Goal: Task Accomplishment & Management: Use online tool/utility

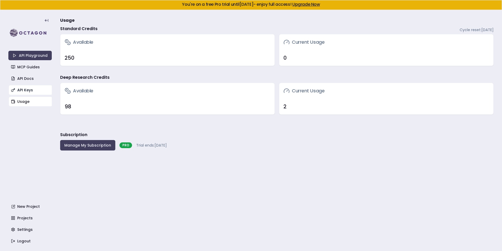
click at [21, 90] on link "API Keys" at bounding box center [30, 89] width 43 height 9
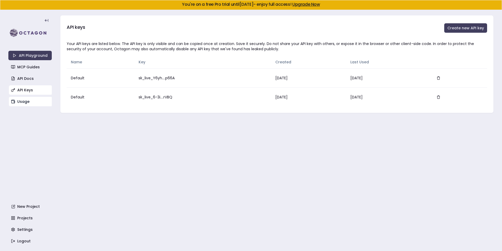
click at [32, 102] on link "Usage" at bounding box center [30, 101] width 43 height 9
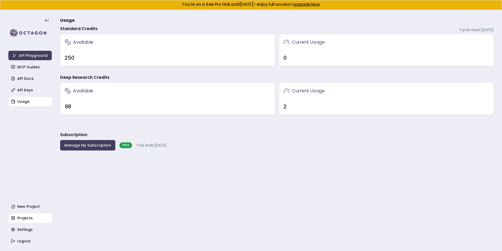
click at [32, 216] on link "Projects" at bounding box center [30, 217] width 43 height 9
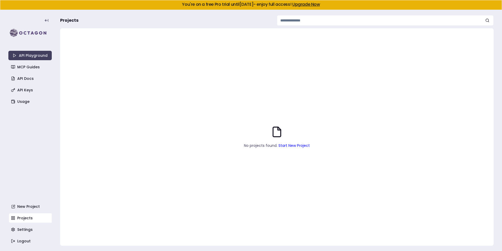
click at [288, 144] on link "Start New Project" at bounding box center [294, 145] width 31 height 5
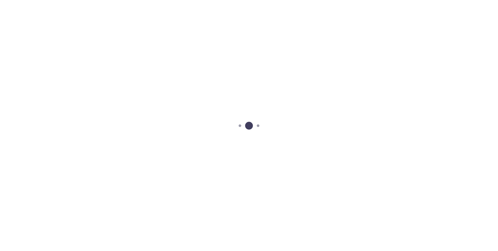
scroll to position [10, 0]
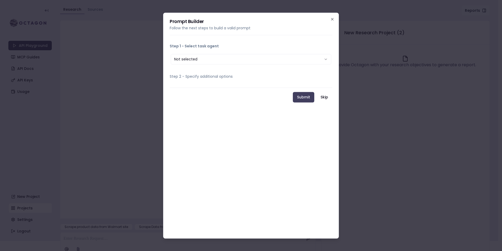
click at [177, 53] on div "**********" at bounding box center [251, 59] width 163 height 13
click at [176, 56] on button "Not selected" at bounding box center [251, 59] width 161 height 10
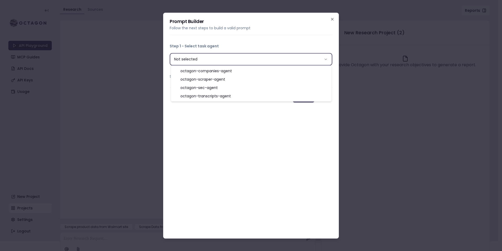
select select "**********"
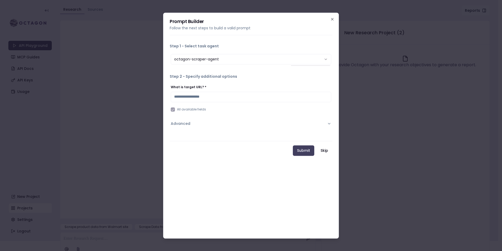
click at [223, 97] on input "What is target URL? *" at bounding box center [251, 97] width 161 height 10
type input "**********"
click at [245, 124] on button "Advanced" at bounding box center [251, 124] width 161 height 14
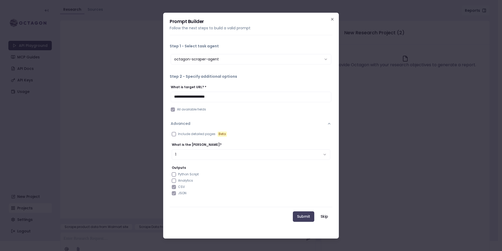
click at [194, 132] on span "Include detailed pages" at bounding box center [196, 134] width 37 height 4
click at [176, 132] on button "Include detailed pages Beta" at bounding box center [174, 134] width 4 height 4
click at [194, 132] on span "Include detailed pages" at bounding box center [196, 134] width 37 height 4
click at [176, 132] on button "Include detailed pages Beta" at bounding box center [174, 134] width 4 height 4
click at [194, 157] on button "1" at bounding box center [251, 154] width 159 height 10
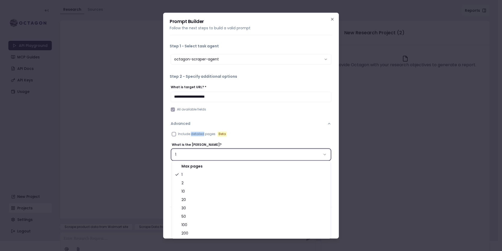
select select "**"
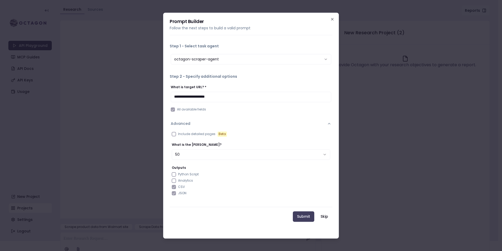
click at [195, 160] on div at bounding box center [251, 162] width 159 height 5
click at [174, 173] on Script "Python Script" at bounding box center [174, 174] width 4 height 4
click at [174, 180] on button "Analytics" at bounding box center [174, 180] width 4 height 4
click at [178, 183] on div "Outputs Python Script Analytics CSV JSON" at bounding box center [251, 180] width 159 height 30
click at [176, 179] on button "Analytics" at bounding box center [174, 180] width 4 height 4
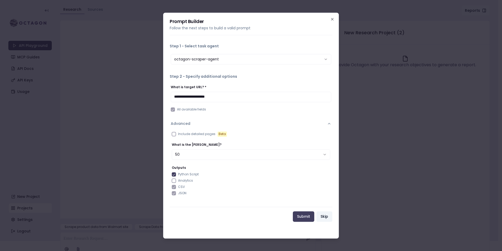
click at [320, 213] on button "Skip" at bounding box center [324, 216] width 16 height 10
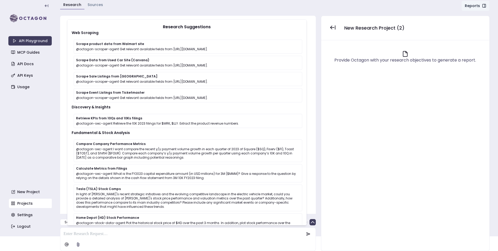
click at [188, 5] on div "Research Sources Reports Chat" at bounding box center [275, 7] width 430 height 13
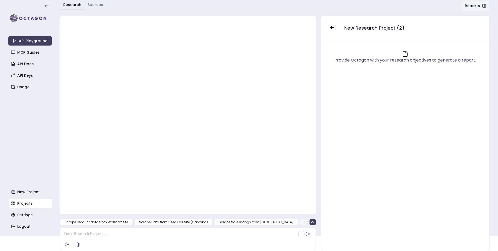
click at [114, 236] on p "To enrich screen reader interactions, please activate Accessibility in Grammarl…" at bounding box center [184, 234] width 241 height 6
click at [88, 7] on link "Sources" at bounding box center [95, 4] width 15 height 5
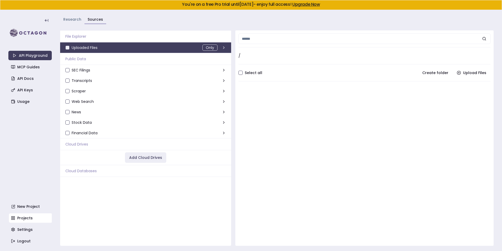
click at [87, 169] on span "Cloud Databases" at bounding box center [80, 170] width 31 height 5
click at [225, 80] on icon at bounding box center [224, 80] width 4 height 4
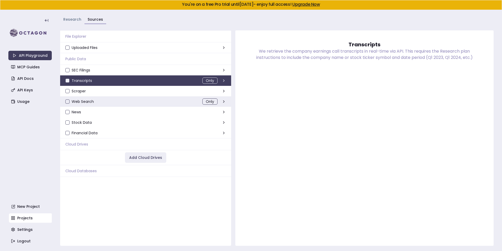
click at [220, 101] on div "Web Search Only" at bounding box center [145, 101] width 171 height 10
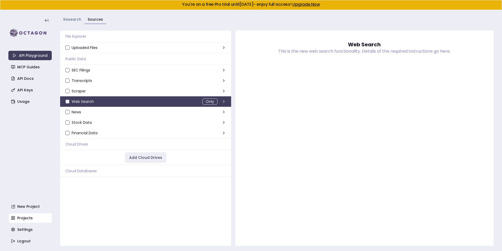
drag, startPoint x: 298, startPoint y: 64, endPoint x: 352, endPoint y: 61, distance: 54.0
click at [352, 61] on div "Back Web Search This is the new web search functionality. Details of the requir…" at bounding box center [364, 137] width 258 height 215
click at [371, 52] on div "This is the new web search functionality. Details of the required instructions …" at bounding box center [364, 54] width 217 height 12
drag, startPoint x: 365, startPoint y: 63, endPoint x: 363, endPoint y: 123, distance: 60.5
click at [363, 123] on div "Back Web Search This is the new web search functionality. Details of the requir…" at bounding box center [364, 137] width 258 height 215
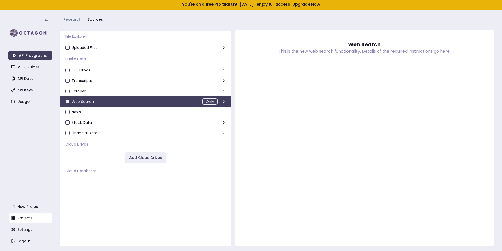
click at [72, 103] on span "Web Search" at bounding box center [83, 102] width 22 height 4
click at [70, 104] on button "Web Search" at bounding box center [67, 101] width 4 height 4
click at [207, 101] on button "Only" at bounding box center [209, 101] width 15 height 6
click at [364, 54] on div "This is the new web search functionality. Details of the required instructions …" at bounding box center [364, 54] width 217 height 12
click at [365, 53] on div "This is the new web search functionality. Details of the required instructions …" at bounding box center [364, 54] width 217 height 12
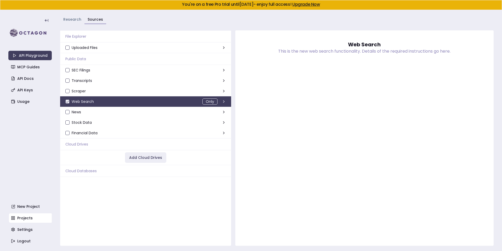
click at [365, 52] on div "This is the new web search functionality. Details of the required instructions …" at bounding box center [364, 54] width 217 height 12
click at [96, 229] on div "File Explorer Uploaded Files Only Public Data SEC Filings Only Transcripts Only…" at bounding box center [145, 137] width 171 height 215
click at [30, 69] on link "MCP Guides" at bounding box center [30, 66] width 43 height 9
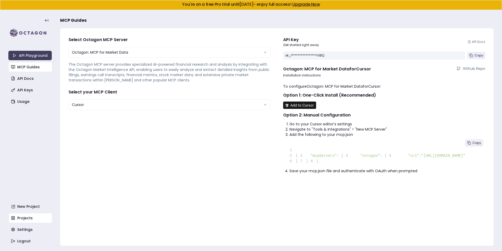
click at [15, 222] on link "Projects" at bounding box center [30, 217] width 43 height 9
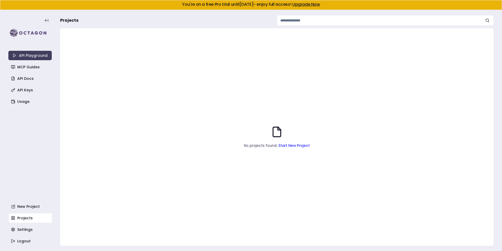
click at [281, 21] on input at bounding box center [385, 20] width 217 height 10
click at [19, 232] on link "Settings" at bounding box center [30, 229] width 43 height 9
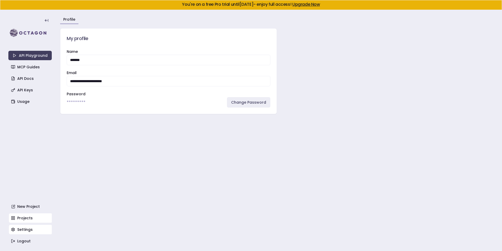
click at [26, 215] on link "Projects" at bounding box center [30, 217] width 43 height 9
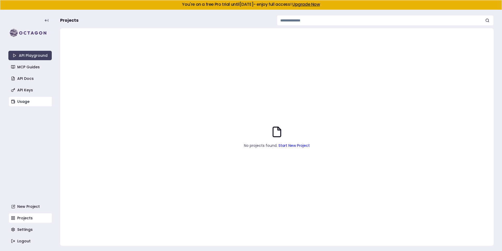
click at [18, 101] on link "Usage" at bounding box center [30, 101] width 43 height 9
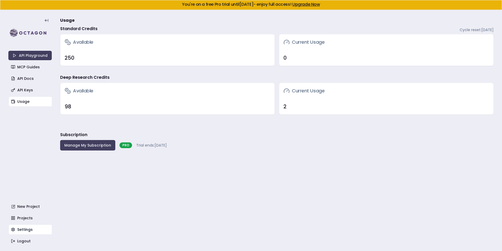
click at [30, 227] on link "Settings" at bounding box center [30, 229] width 43 height 9
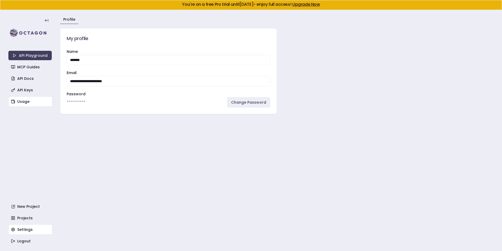
click at [13, 104] on link "Usage" at bounding box center [30, 101] width 43 height 9
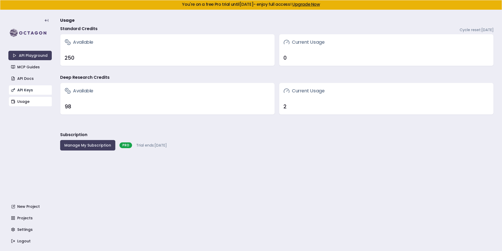
click at [23, 89] on link "API Keys" at bounding box center [30, 89] width 43 height 9
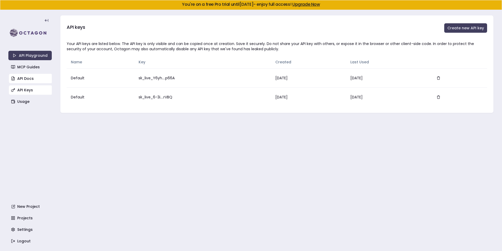
click at [27, 81] on link "API Docs" at bounding box center [30, 78] width 43 height 9
